Goal: Navigation & Orientation: Find specific page/section

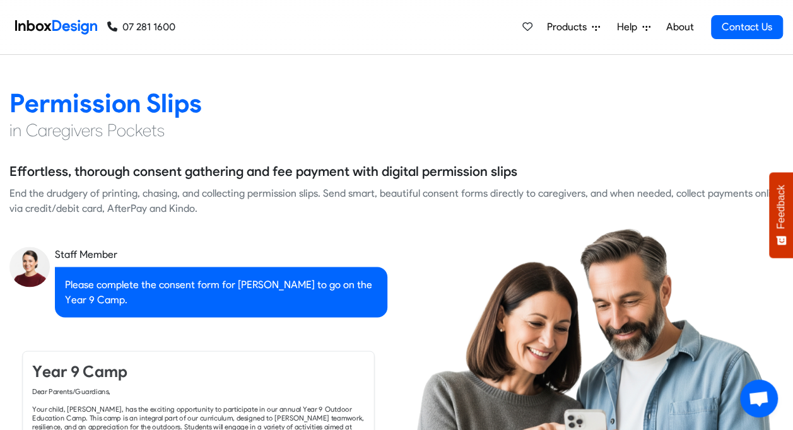
scroll to position [946, 0]
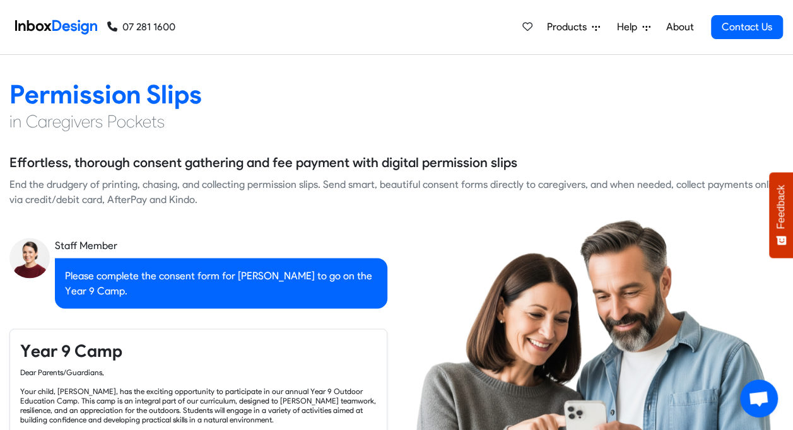
checkbox input "true"
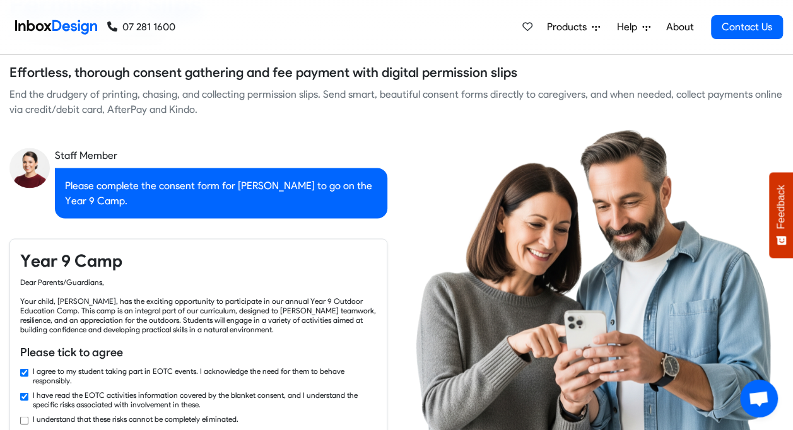
checkbox input "true"
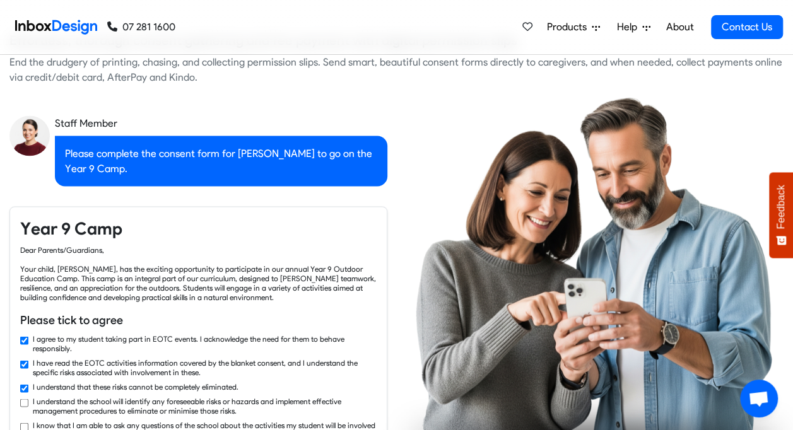
checkbox input "true"
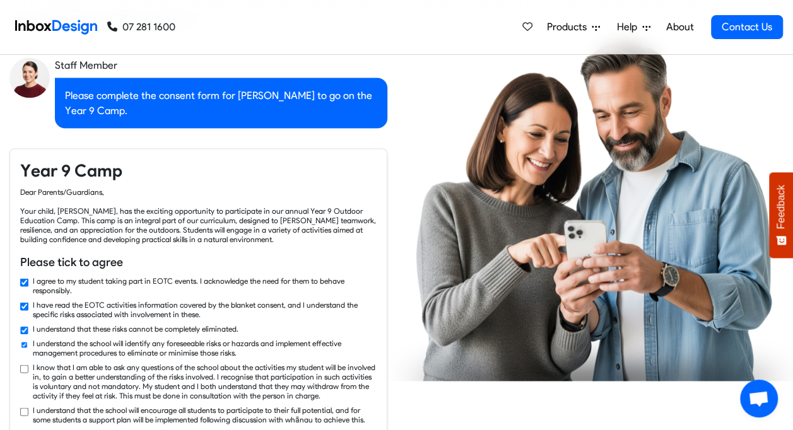
checkbox input "true"
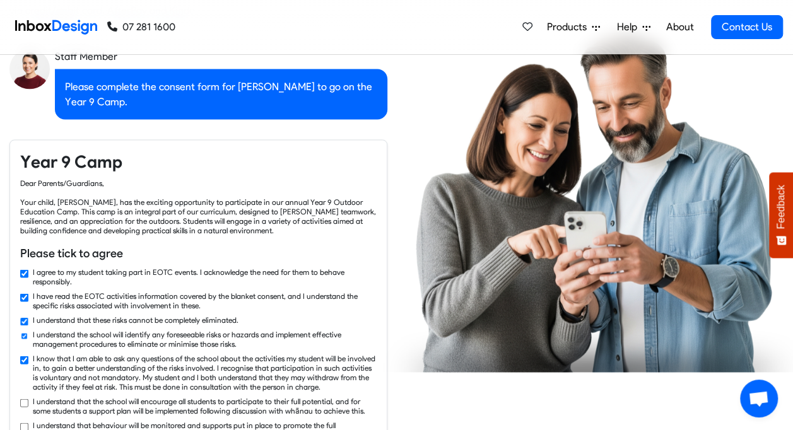
checkbox input "true"
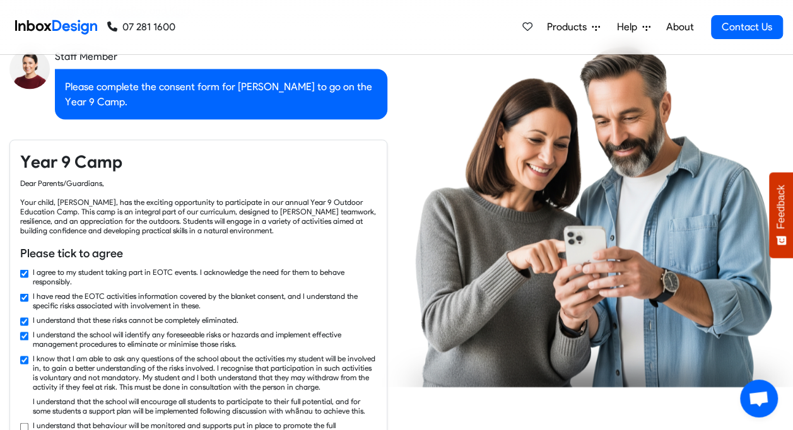
checkbox input "true"
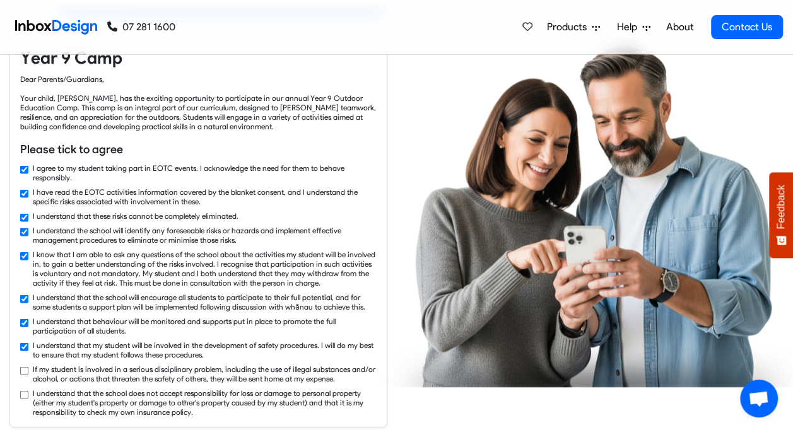
checkbox input "true"
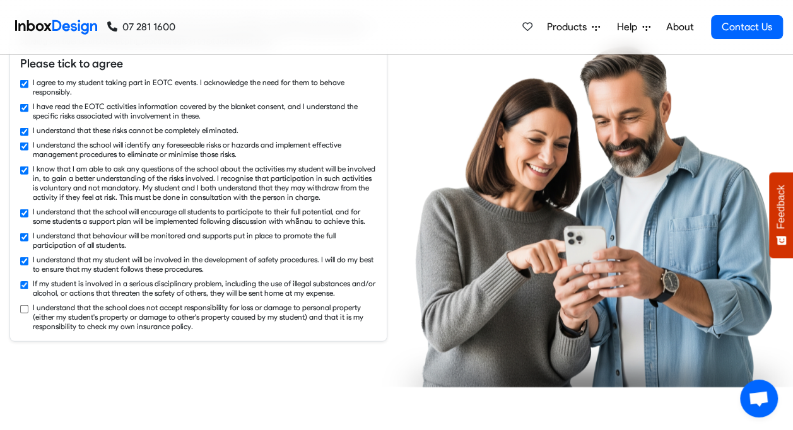
checkbox input "true"
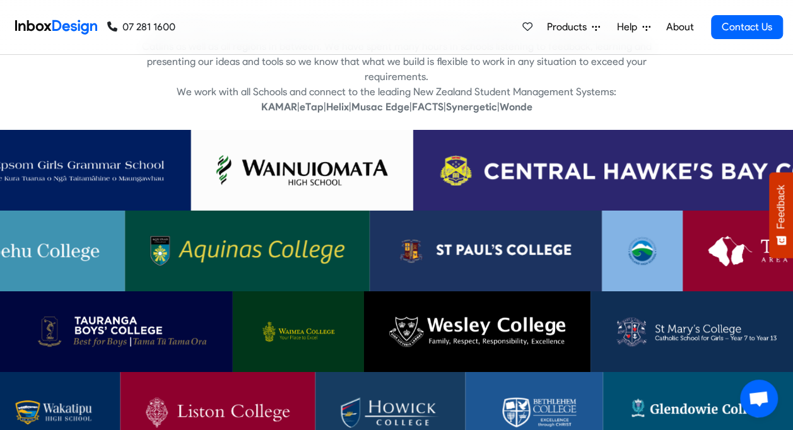
scroll to position [2461, 0]
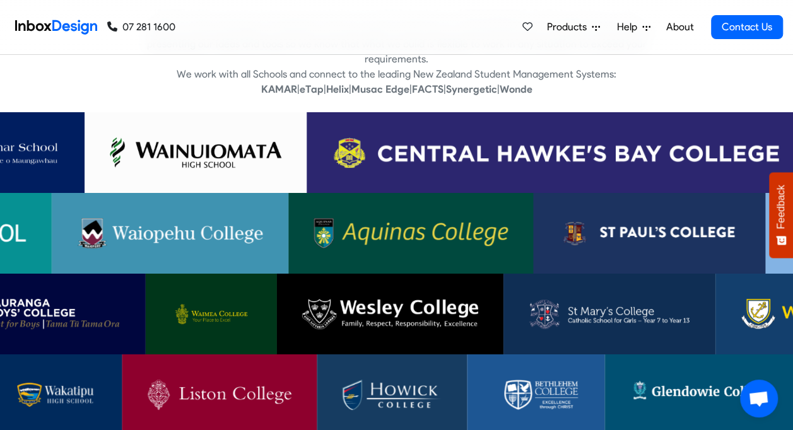
click at [220, 218] on img at bounding box center [170, 233] width 186 height 30
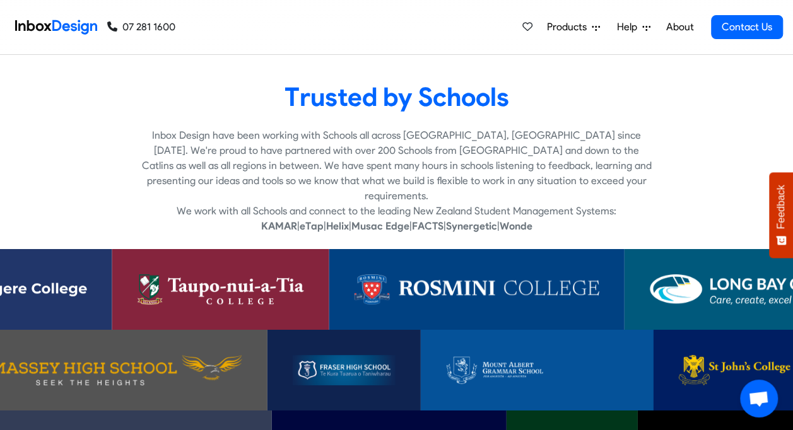
scroll to position [2208, 0]
